Goal: Find contact information: Find contact information

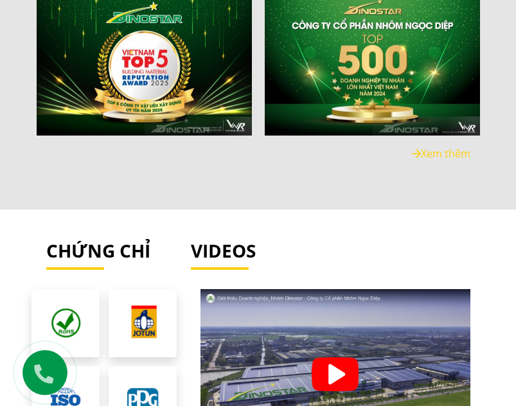
scroll to position [3829, 0]
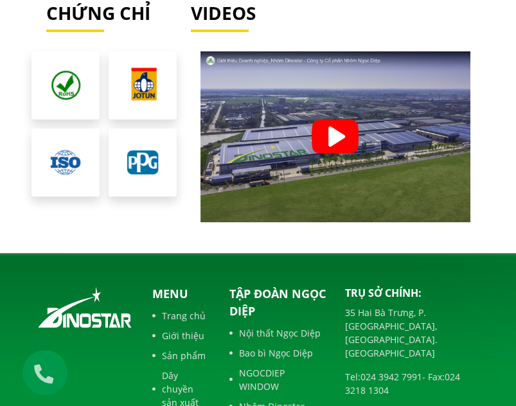
click at [278, 285] on p "Tập đoàn Ngọc Diệp" at bounding box center [277, 302] width 96 height 35
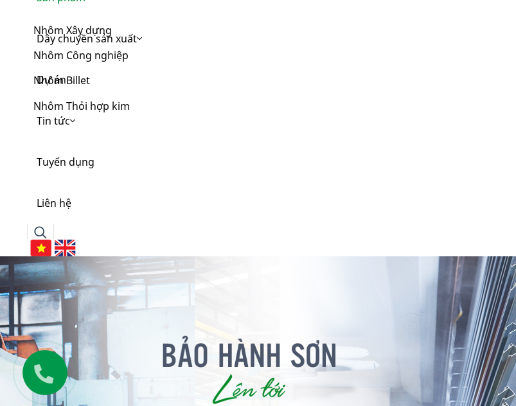
scroll to position [150, 0]
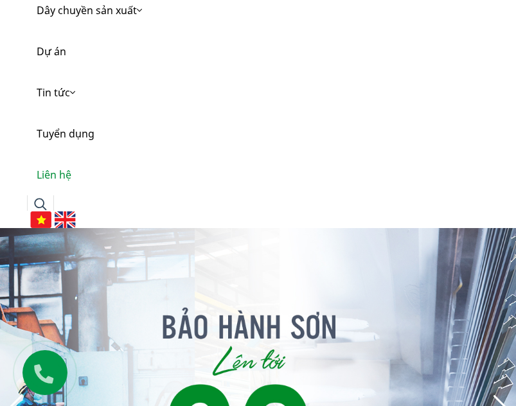
click at [62, 174] on link "Liên hệ" at bounding box center [258, 174] width 462 height 41
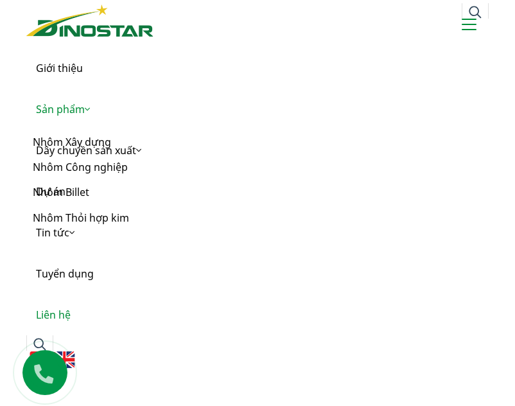
click at [75, 115] on link "Sản phẩm" at bounding box center [257, 109] width 462 height 41
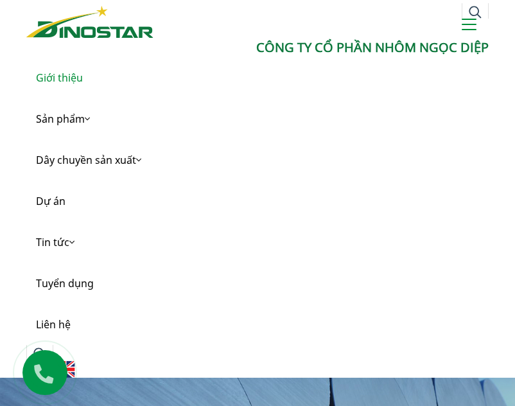
click at [62, 84] on link "Giới thiệu" at bounding box center [257, 77] width 462 height 41
click at [51, 329] on link "Liên hệ" at bounding box center [257, 324] width 462 height 41
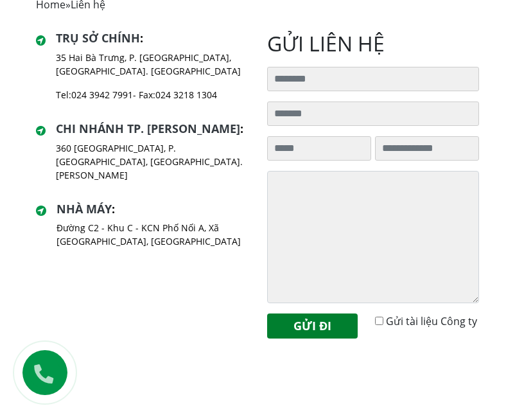
scroll to position [663, 0]
